Goal: Find specific page/section: Find specific page/section

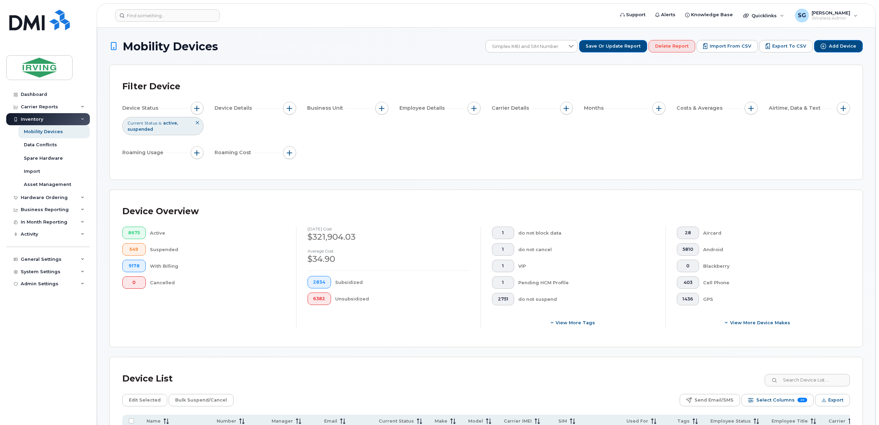
scroll to position [184, 0]
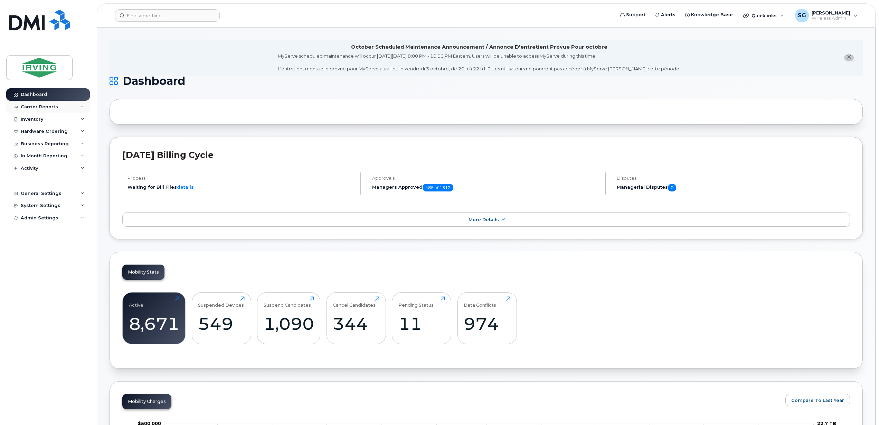
click at [62, 105] on div "Carrier Reports" at bounding box center [48, 107] width 84 height 12
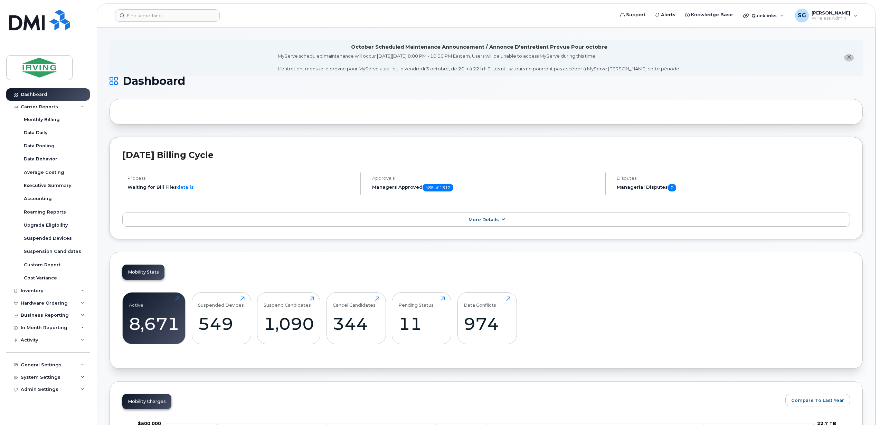
click at [501, 224] on link "More Details" at bounding box center [485, 220] width 727 height 15
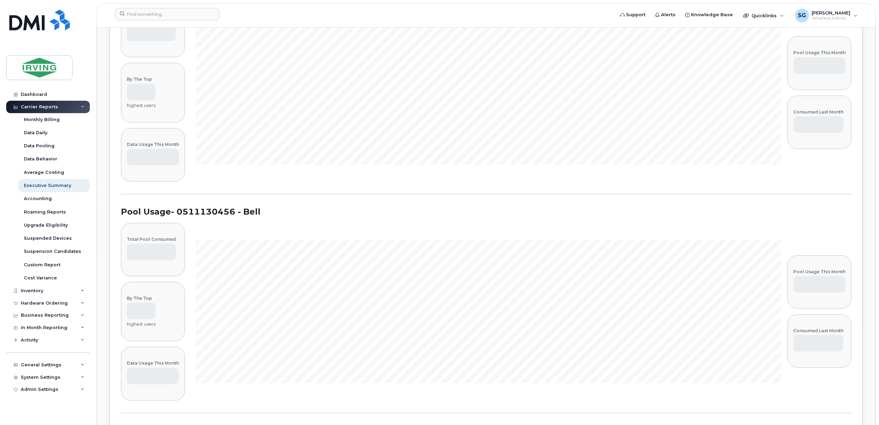
scroll to position [4563, 0]
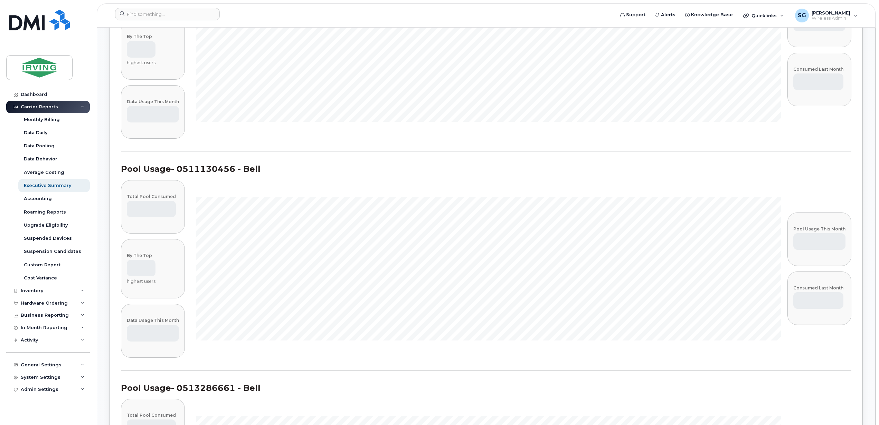
drag, startPoint x: 877, startPoint y: 155, endPoint x: 872, endPoint y: 397, distance: 241.4
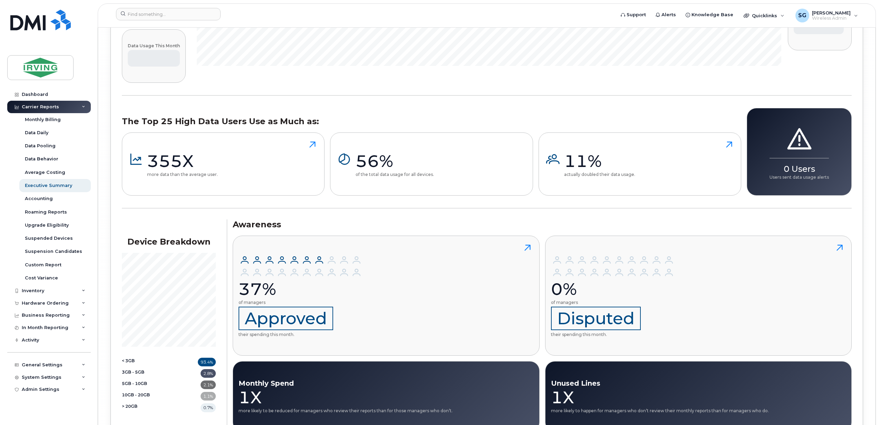
scroll to position [12605, 0]
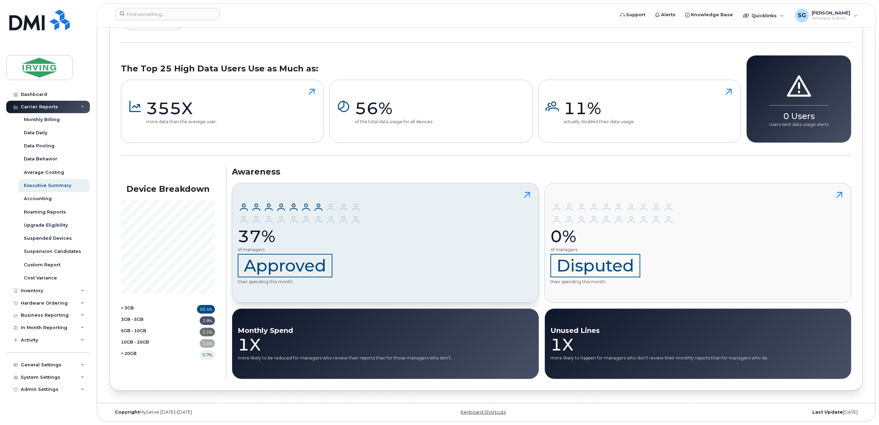
click at [528, 193] on icon at bounding box center [527, 195] width 6 height 6
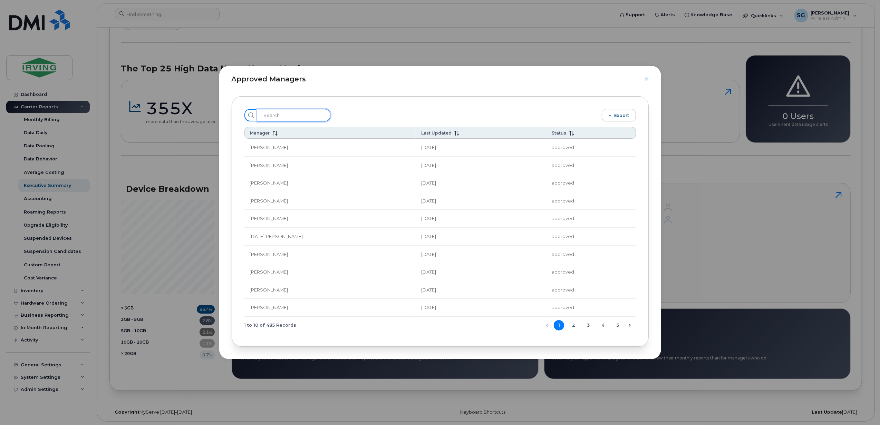
click at [289, 117] on input "search" at bounding box center [293, 115] width 73 height 12
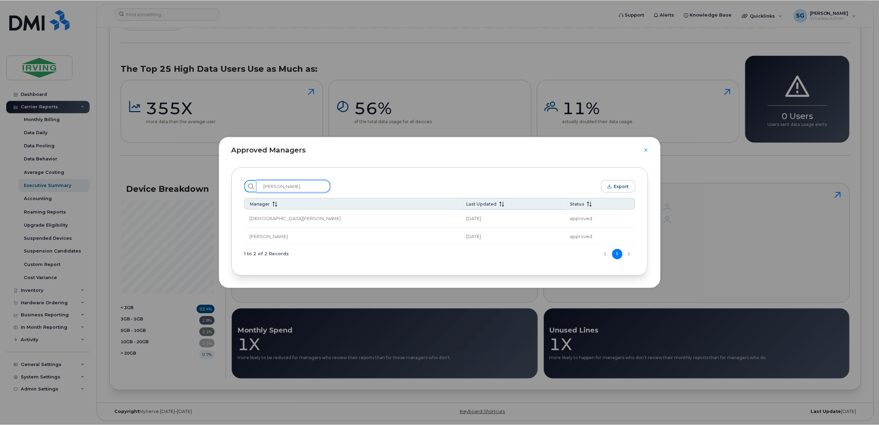
scroll to position [10896, 0]
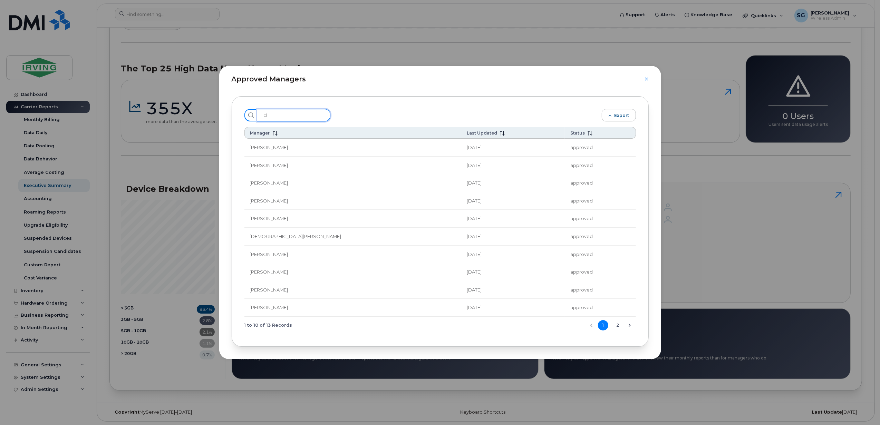
type input "c"
type input "e"
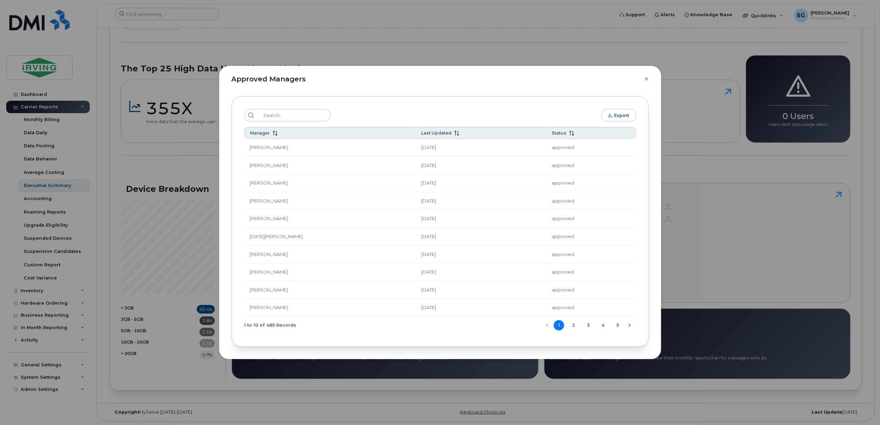
click at [645, 80] on div at bounding box center [647, 79] width 4 height 4
drag, startPoint x: 645, startPoint y: 76, endPoint x: 635, endPoint y: 79, distance: 10.6
click at [635, 79] on div "Approved Managers" at bounding box center [440, 75] width 442 height 18
click at [648, 79] on div at bounding box center [647, 79] width 4 height 4
click at [647, 79] on icon "Close" at bounding box center [647, 79] width 4 height 6
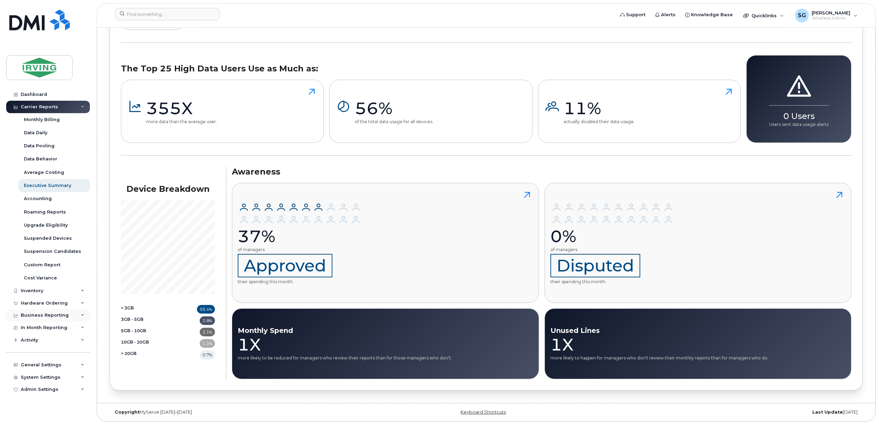
click at [47, 315] on div "Business Reporting" at bounding box center [45, 316] width 48 height 6
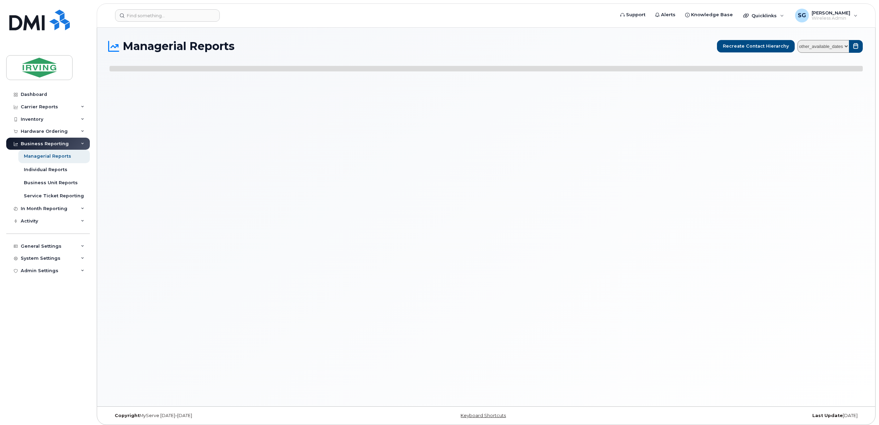
select select
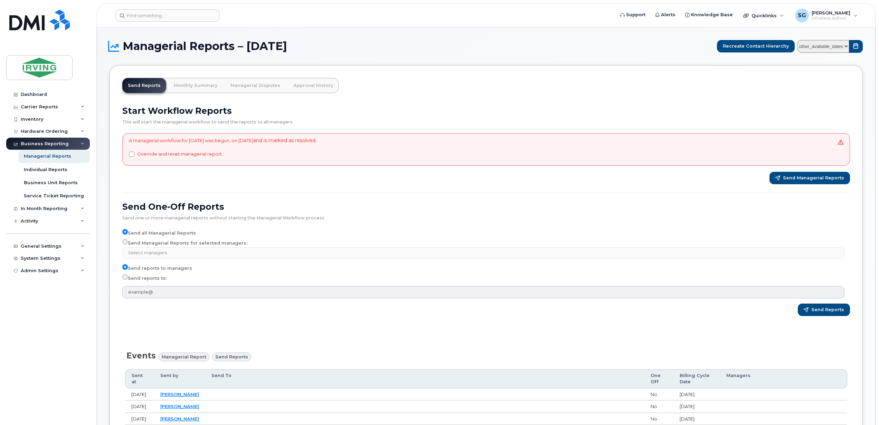
drag, startPoint x: 196, startPoint y: 84, endPoint x: 425, endPoint y: 60, distance: 230.5
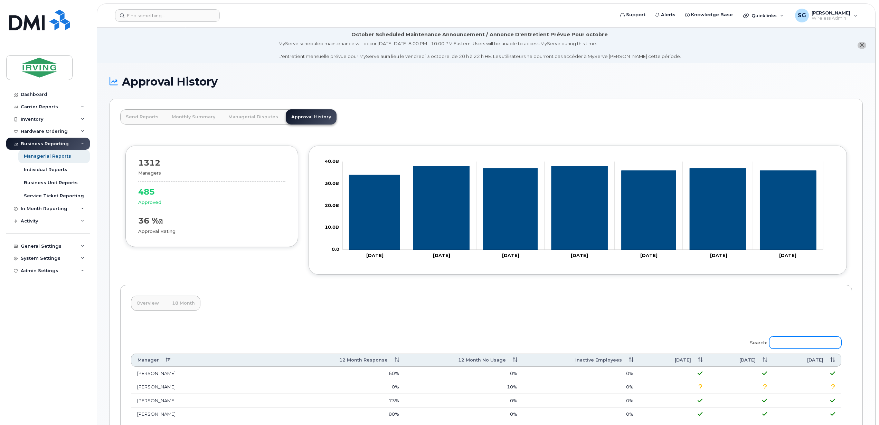
click at [780, 340] on input "Search:" at bounding box center [805, 343] width 72 height 12
type input "emma clark"
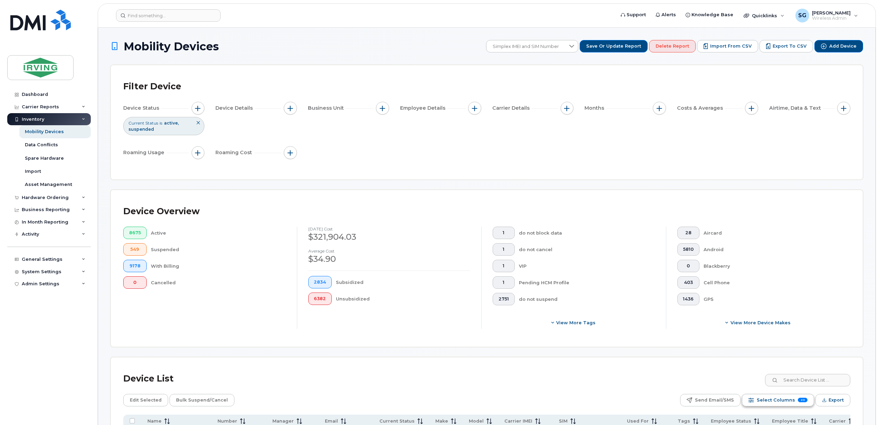
scroll to position [184, 0]
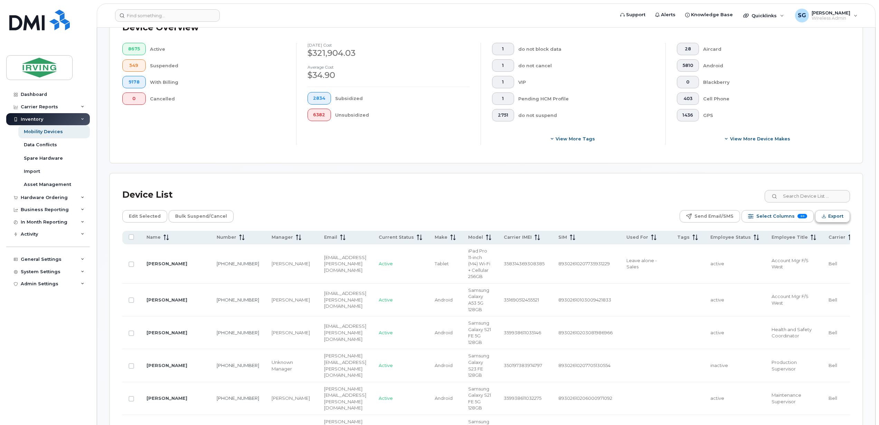
click at [843, 219] on button "Export" at bounding box center [832, 216] width 35 height 12
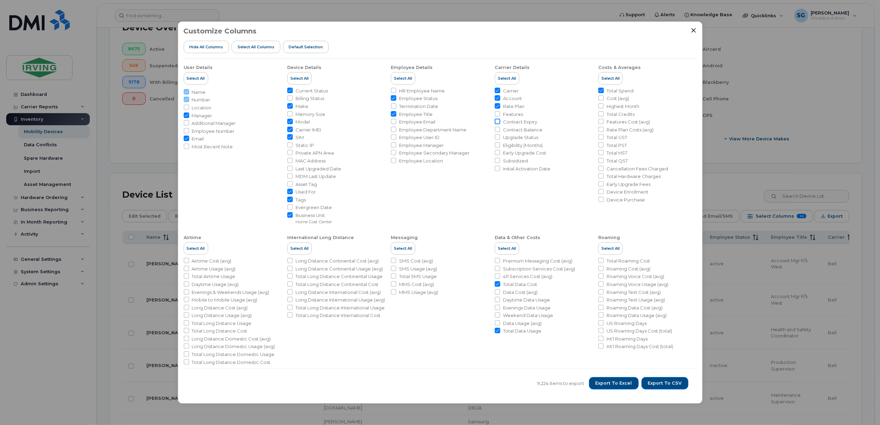
click at [496, 121] on input "Contract Expiry" at bounding box center [498, 122] width 6 height 6
checkbox input "true"
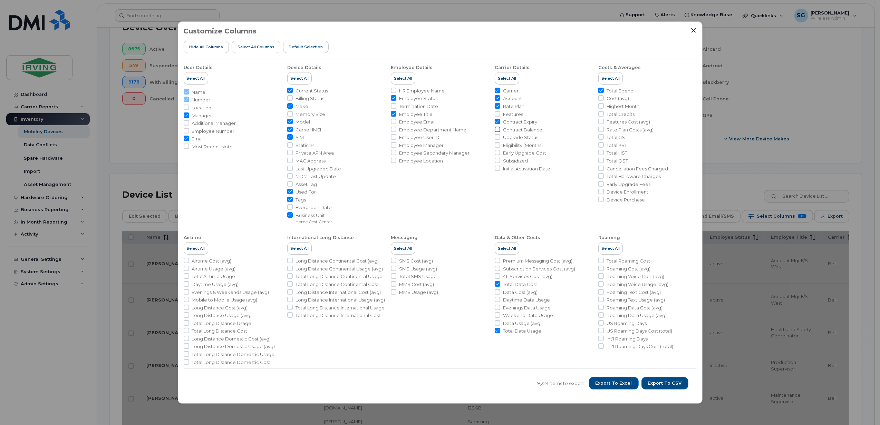
click at [497, 131] on input "Contract Balance" at bounding box center [498, 130] width 6 height 6
checkbox input "true"
click at [600, 183] on input "Early Upgrade Fees" at bounding box center [601, 184] width 6 height 6
checkbox input "true"
click at [620, 386] on span "Export to Excel" at bounding box center [614, 384] width 37 height 6
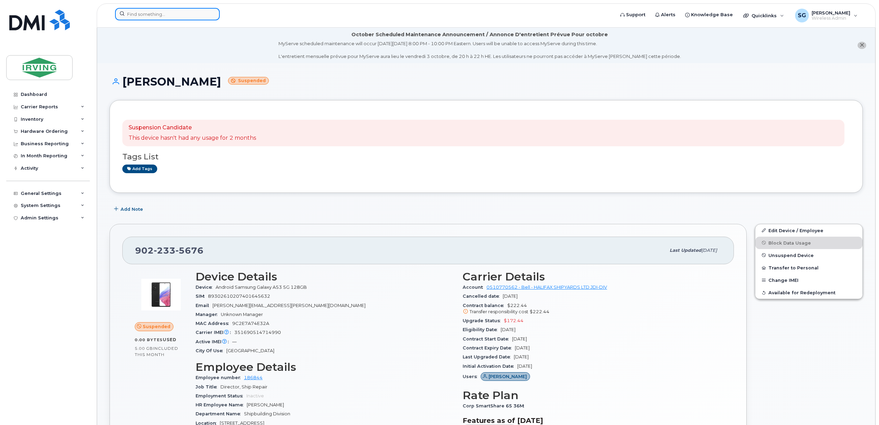
click at [160, 17] on input at bounding box center [167, 14] width 105 height 12
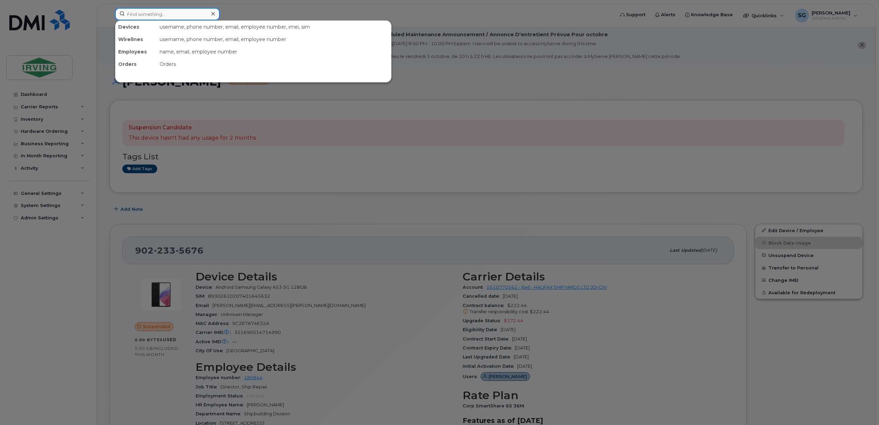
paste input "[PHONE_NUMBER]"
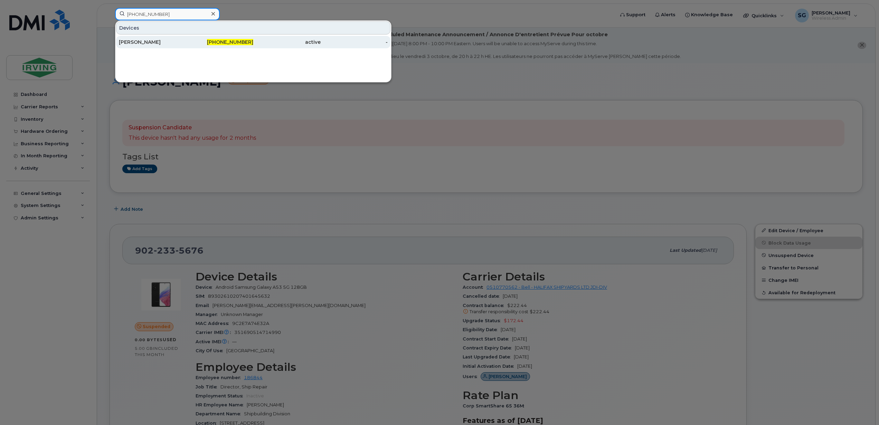
type input "[PHONE_NUMBER]"
drag, startPoint x: 145, startPoint y: 43, endPoint x: 180, endPoint y: 68, distance: 42.3
click at [145, 43] on div "[PERSON_NAME]" at bounding box center [152, 42] width 67 height 7
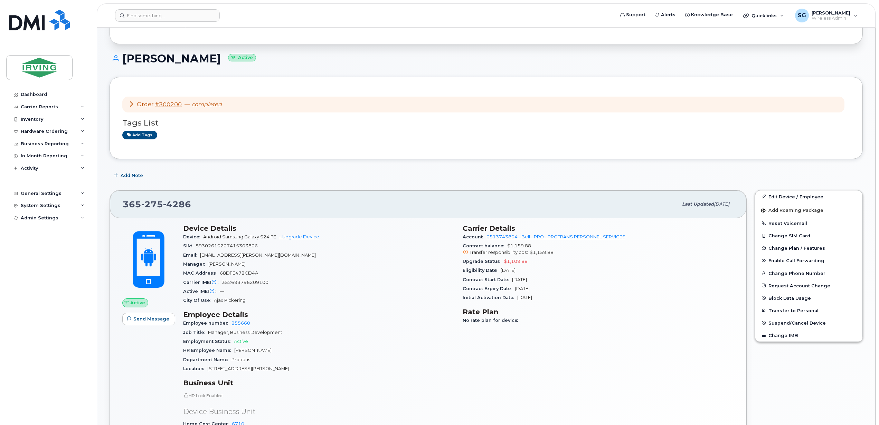
scroll to position [92, 0]
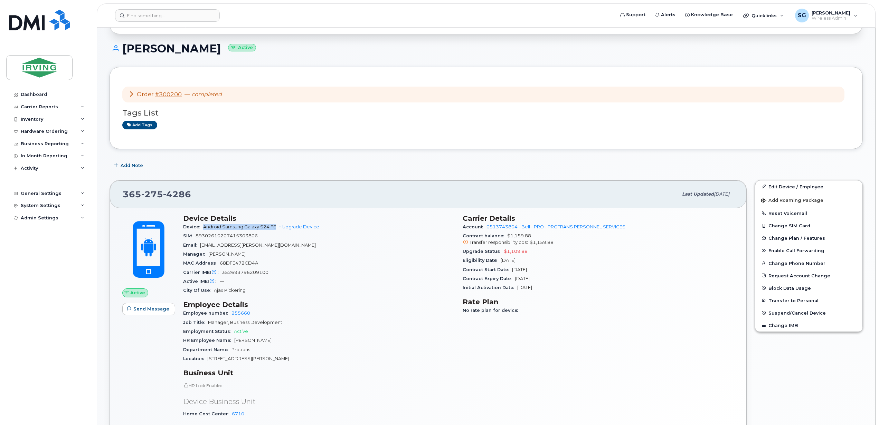
drag, startPoint x: 276, startPoint y: 230, endPoint x: 204, endPoint y: 229, distance: 71.1
click at [204, 229] on span "Android Samsung Galaxy S24 FE" at bounding box center [239, 226] width 73 height 5
copy span "Android Samsung Galaxy S24 FE"
click at [155, 17] on input at bounding box center [167, 15] width 105 height 12
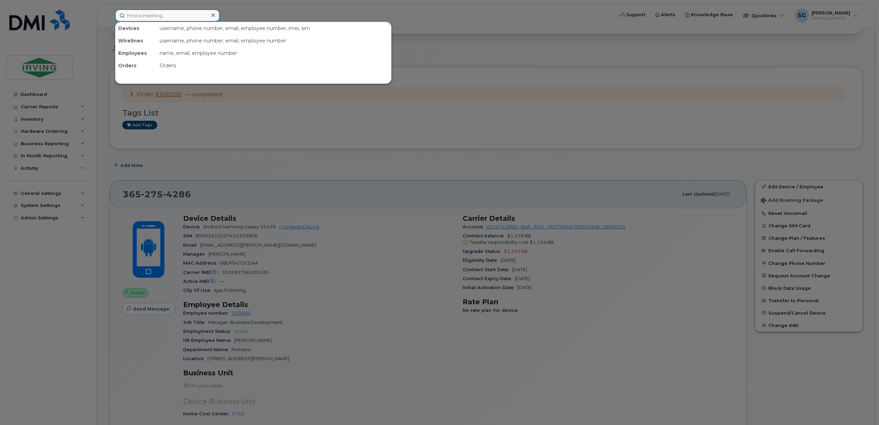
paste input "4374234791"
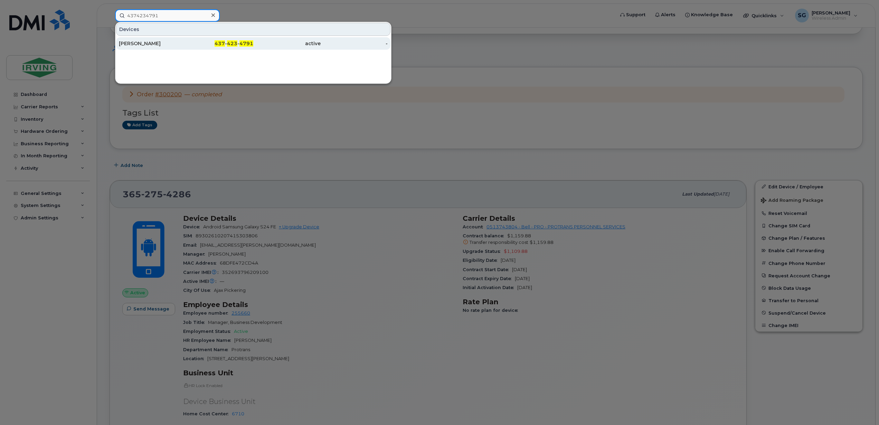
type input "4374234791"
click at [163, 43] on div "Deepak Tiwari" at bounding box center [152, 43] width 67 height 7
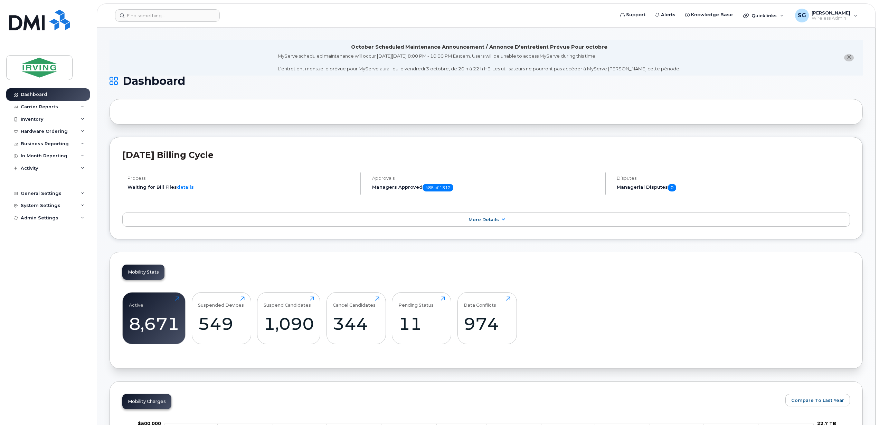
scroll to position [230, 0]
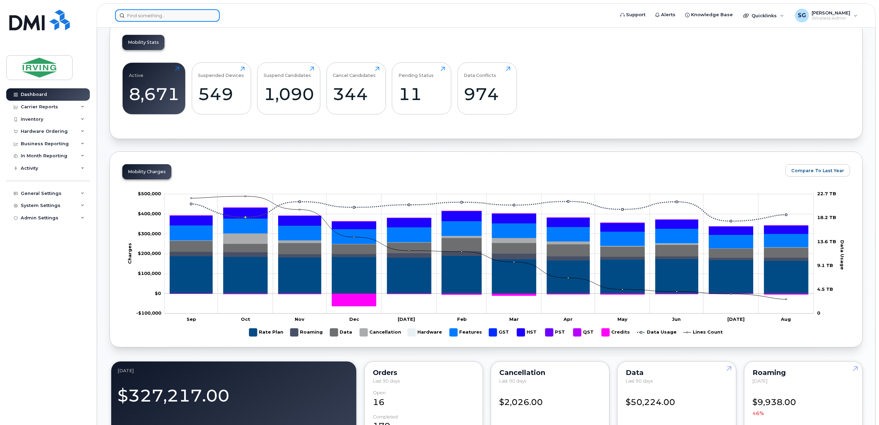
click at [187, 20] on input at bounding box center [167, 15] width 105 height 12
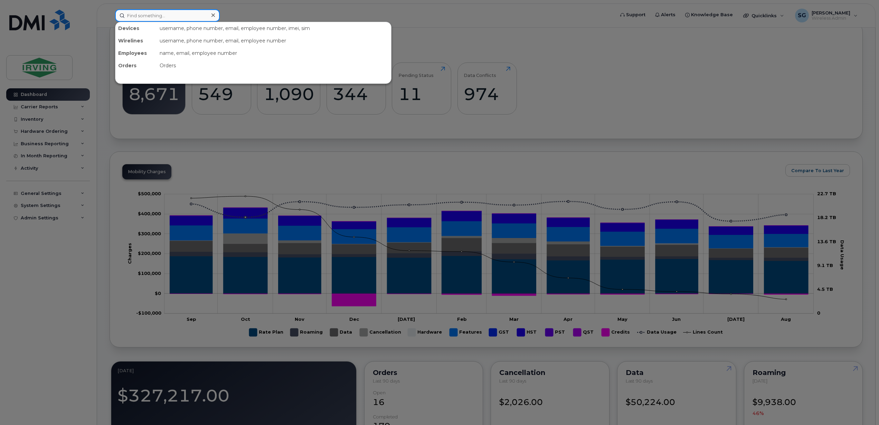
paste input "[PHONE_NUMBER]"
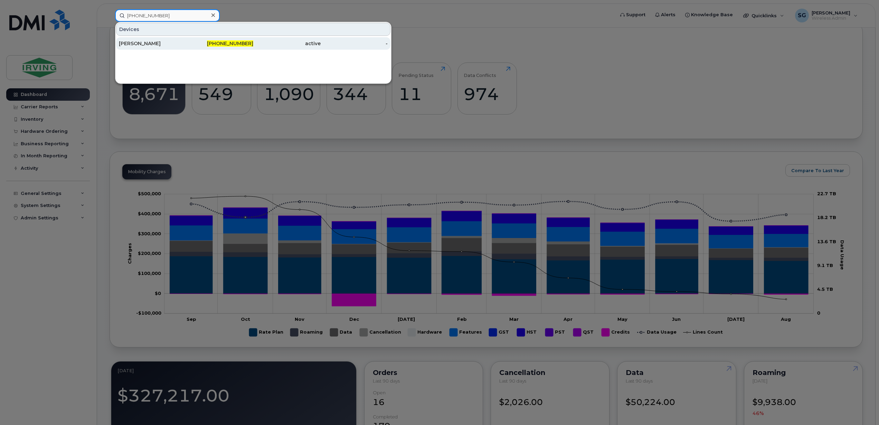
type input "506-866-2278"
click at [163, 42] on div "[PERSON_NAME]" at bounding box center [152, 43] width 67 height 7
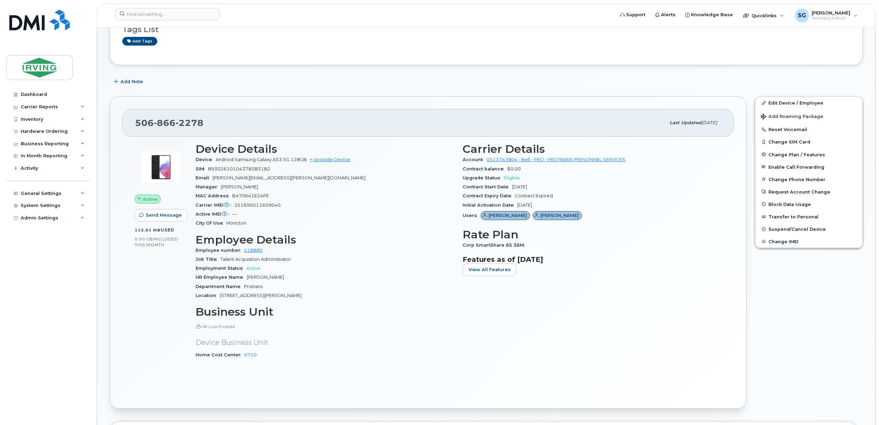
scroll to position [230, 0]
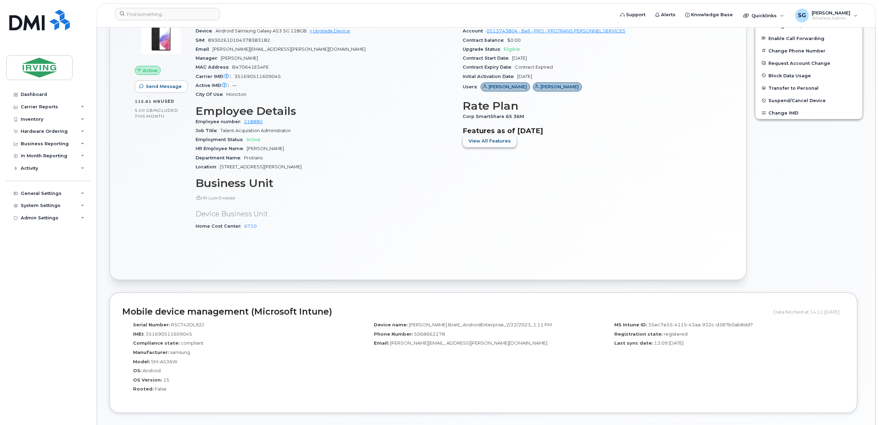
click at [486, 139] on span "View All Features" at bounding box center [489, 141] width 42 height 7
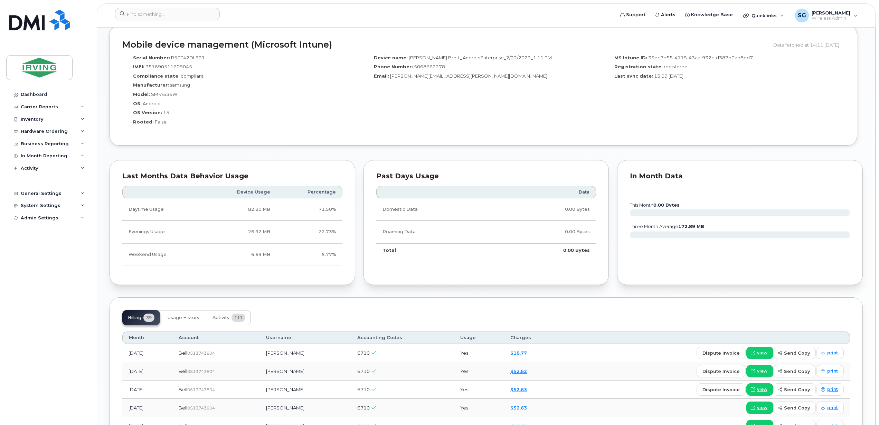
scroll to position [783, 0]
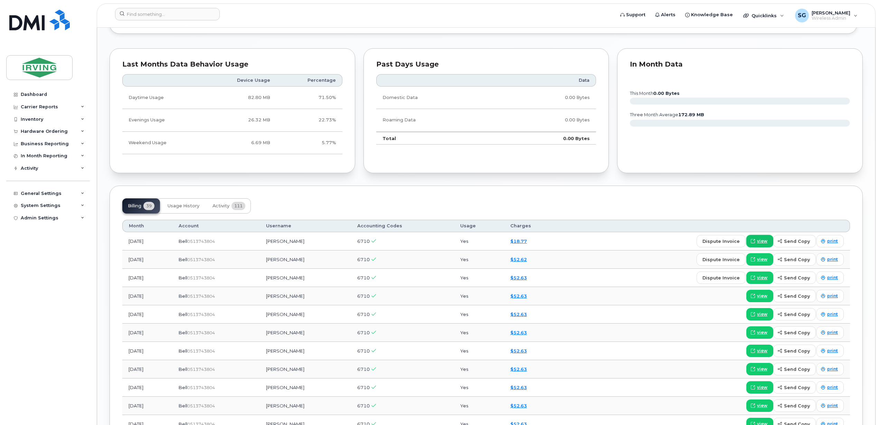
click at [763, 243] on span "view" at bounding box center [762, 241] width 10 height 6
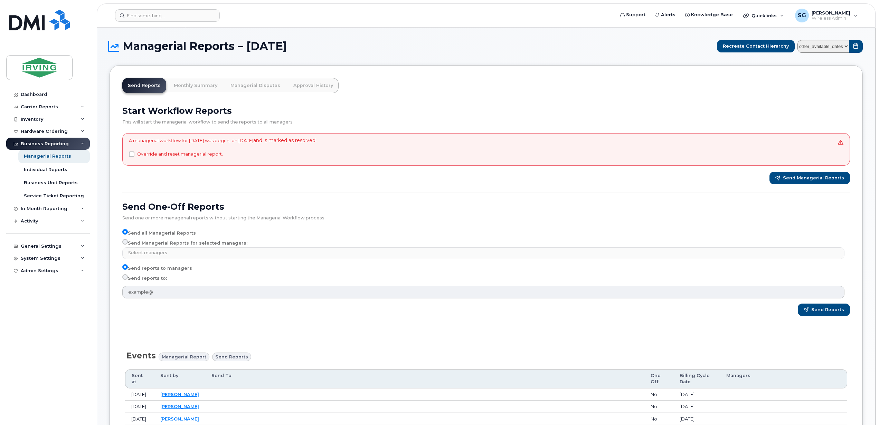
select select
